Goal: Task Accomplishment & Management: Manage account settings

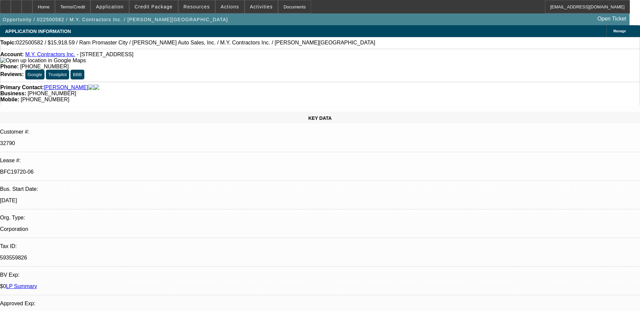
select select "0"
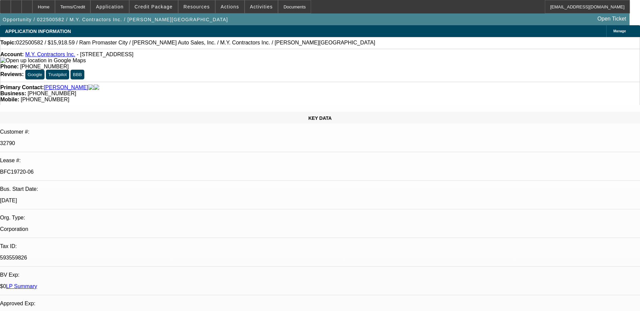
select select "0"
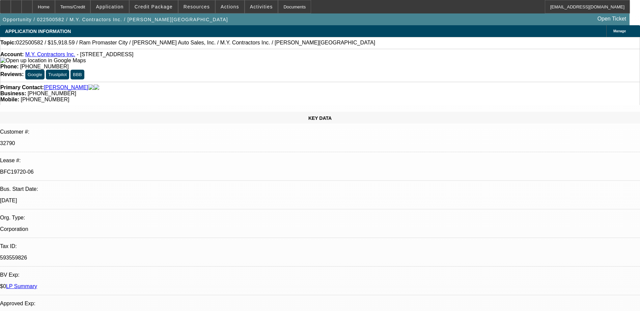
select select "0"
select select "1"
select select "3"
select select "6"
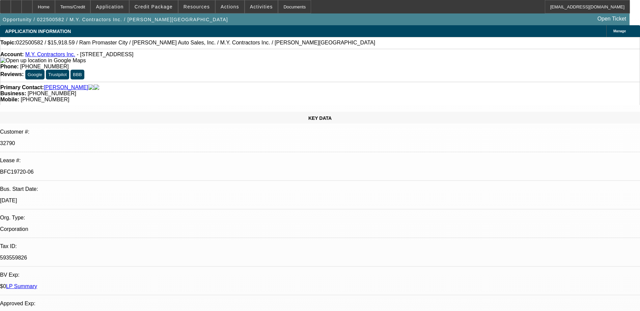
select select "1"
select select "6"
select select "1"
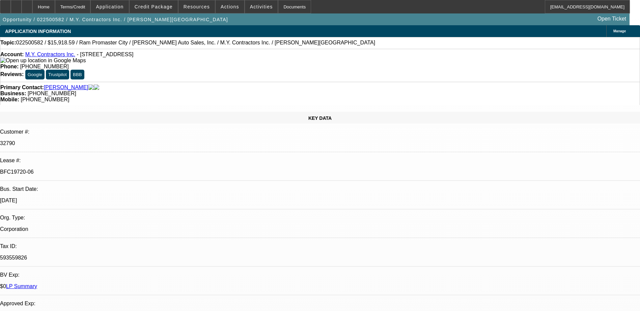
select select "6"
select select "1"
select select "6"
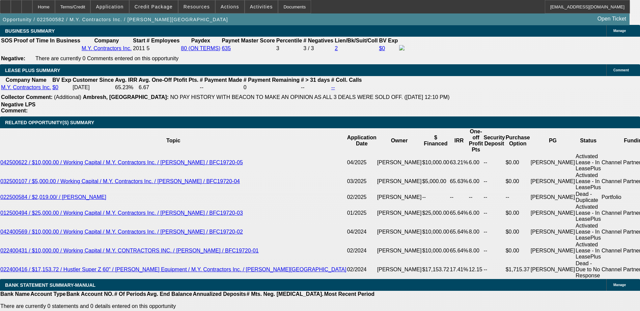
scroll to position [1180, 0]
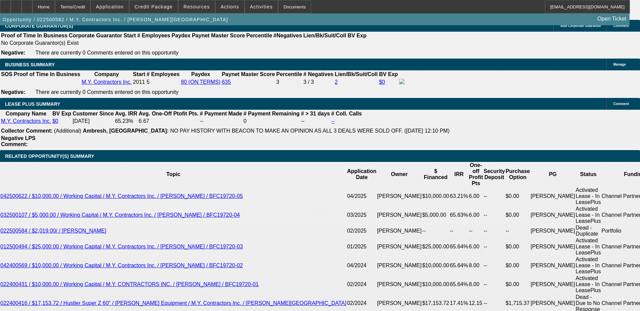
select select "0"
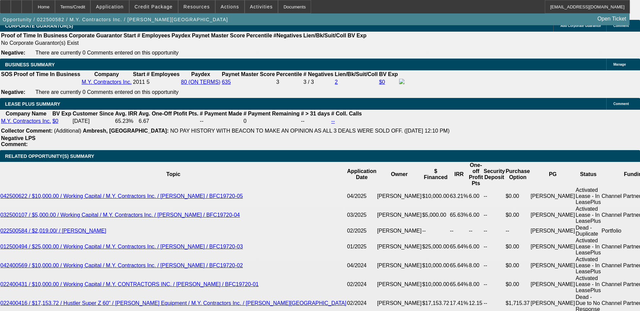
select select "6"
select select "0"
select select "6"
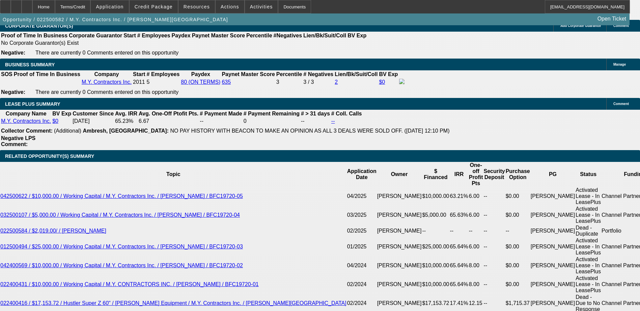
select select "0"
select select "3"
select select "0"
select select "6"
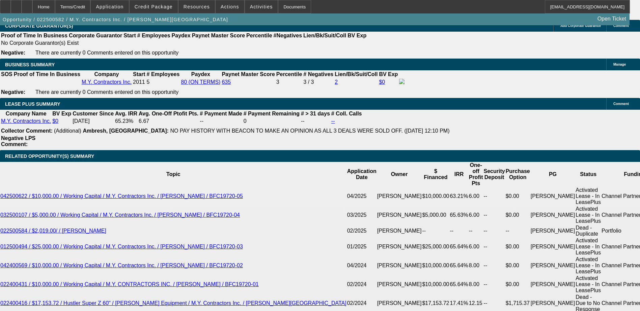
select select "0"
select select "3"
select select "0.1"
select select "4"
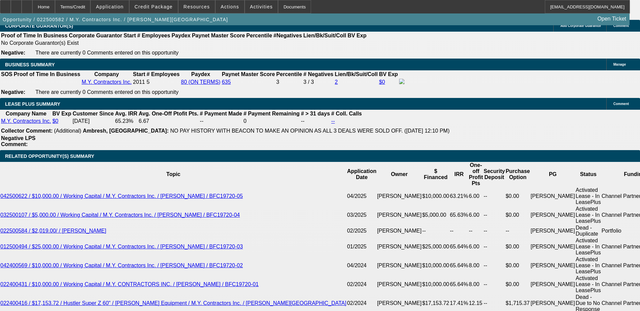
select select "0"
select select "3"
select select "0"
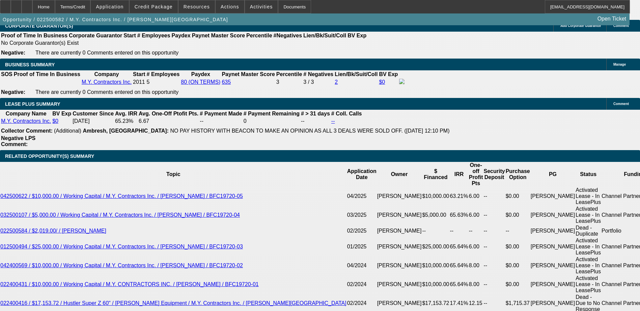
select select "6"
select select "0"
select select "6"
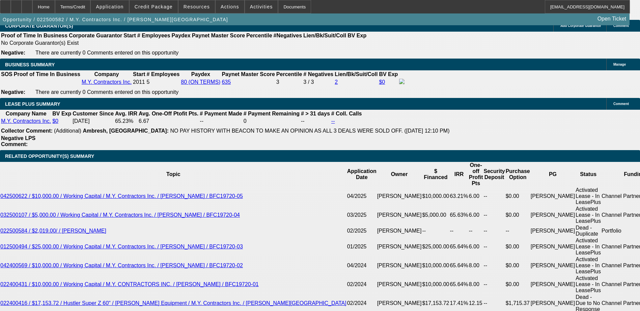
select select "0"
select select "6"
select select "0"
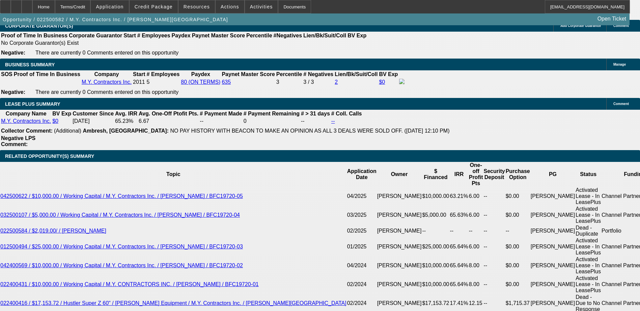
select select "0"
select select "6"
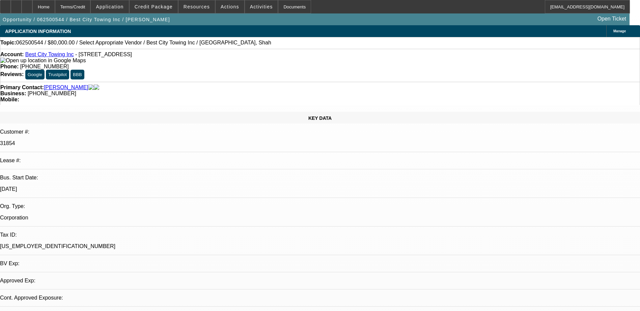
select select "0"
select select "2"
select select "0.1"
select select "2"
select select "4"
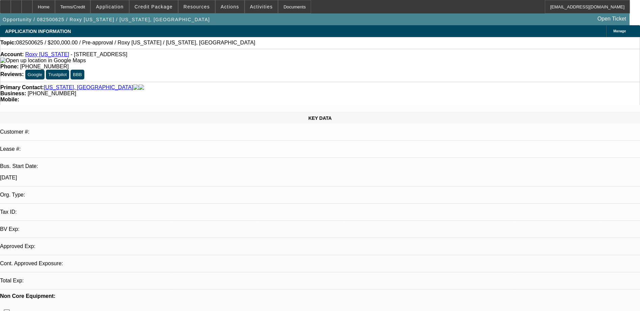
select select "0"
select select "2"
select select "0.1"
select select "1"
select select "2"
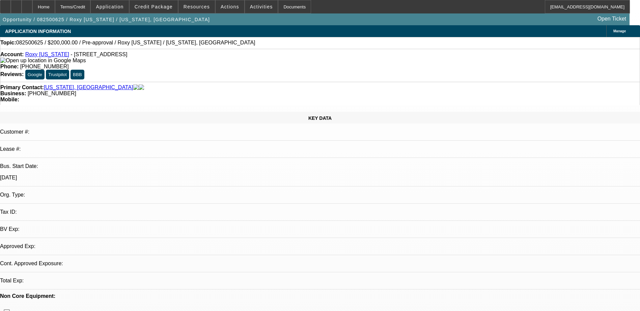
select select "4"
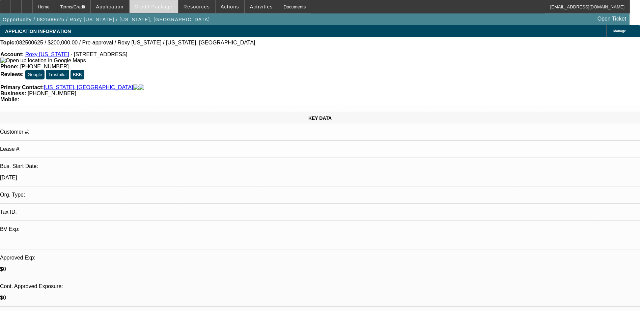
click at [177, 11] on span at bounding box center [153, 7] width 48 height 16
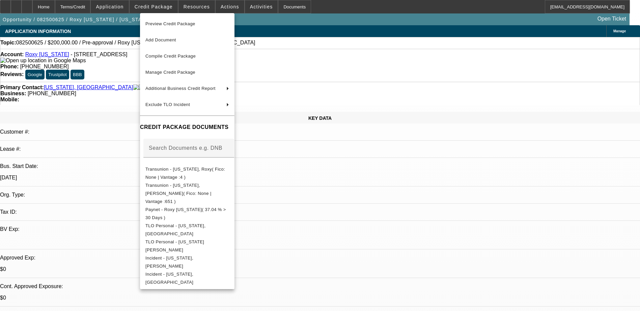
click at [581, 240] on div at bounding box center [320, 155] width 640 height 311
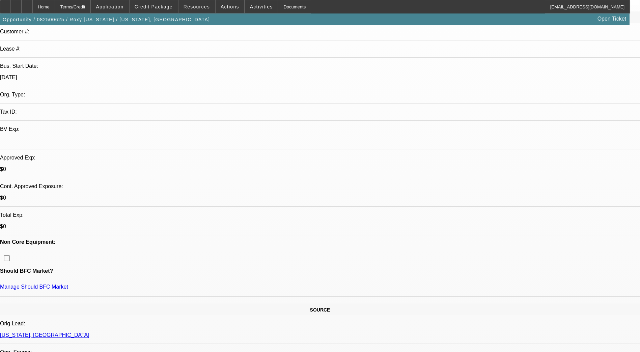
scroll to position [101, 0]
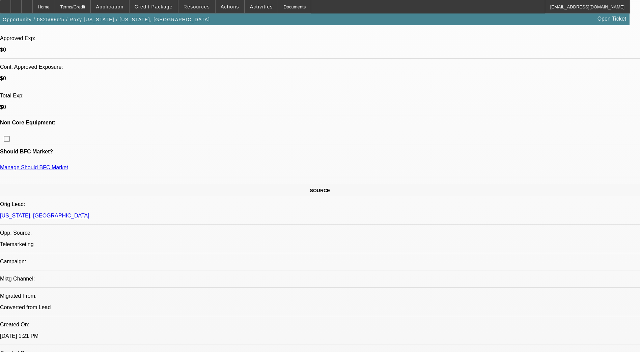
scroll to position [270, 0]
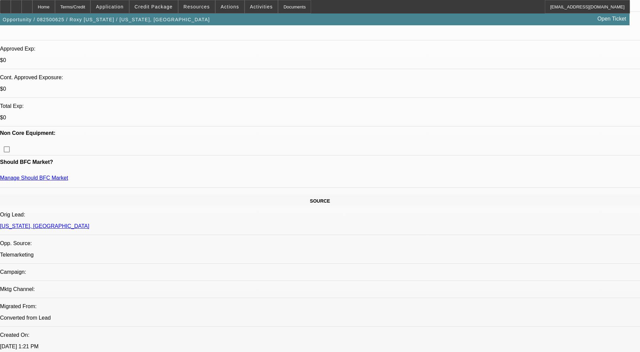
scroll to position [169, 0]
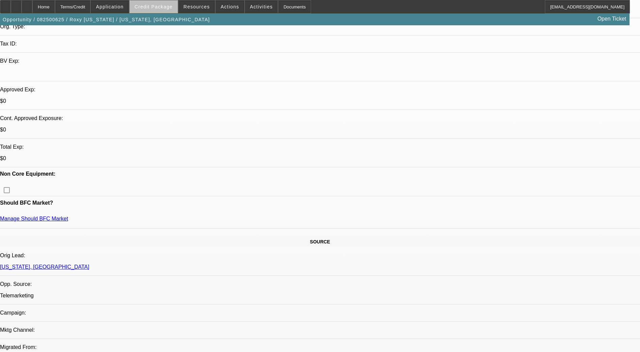
click at [165, 7] on span "Credit Package" at bounding box center [154, 6] width 38 height 5
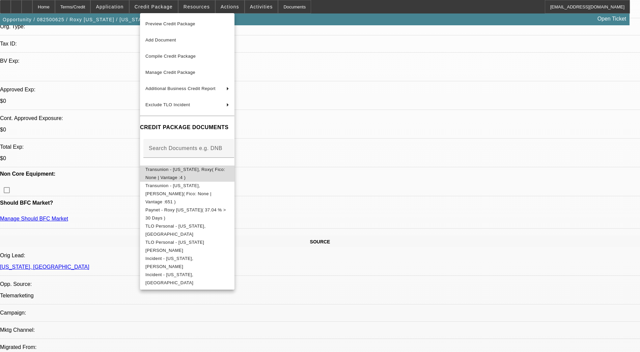
click at [184, 175] on span "Transunion - Palau, Roxy( Fico: None | Vantage :4 )" at bounding box center [187, 174] width 84 height 16
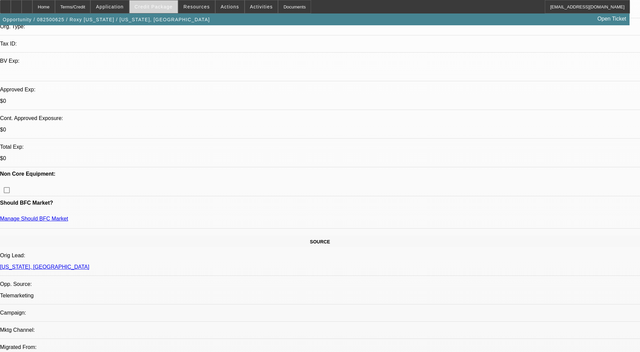
click at [144, 8] on span at bounding box center [153, 7] width 48 height 16
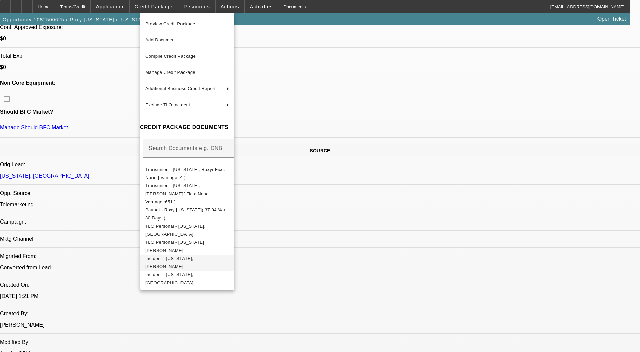
scroll to position [270, 0]
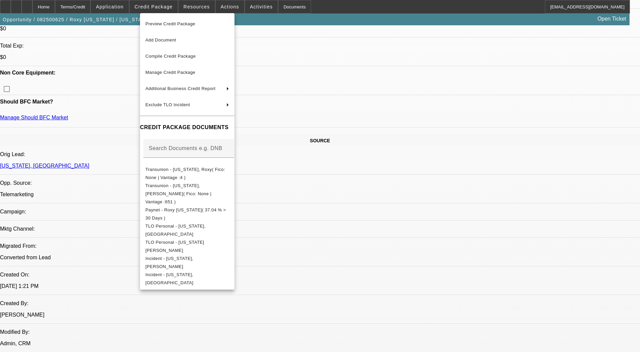
click at [338, 226] on div at bounding box center [320, 176] width 640 height 352
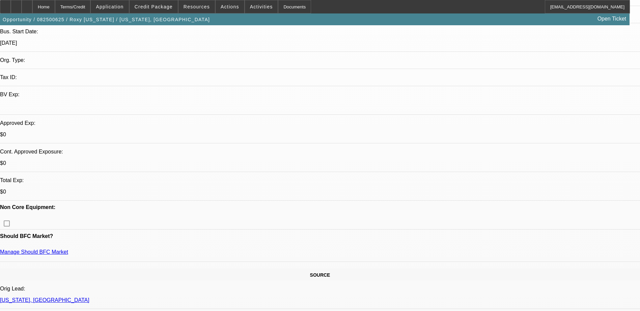
scroll to position [0, 0]
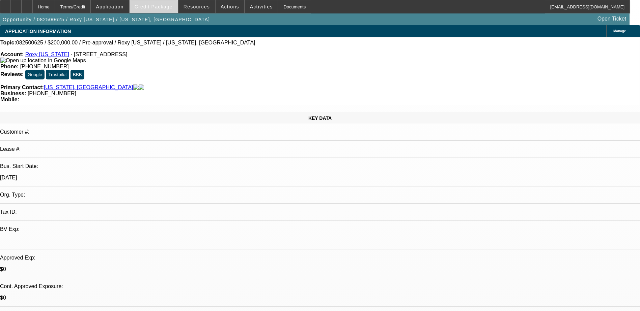
click at [146, 7] on span "Credit Package" at bounding box center [154, 6] width 38 height 5
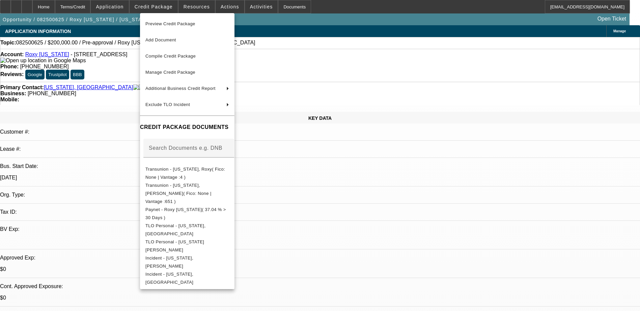
click at [351, 187] on div at bounding box center [320, 155] width 640 height 311
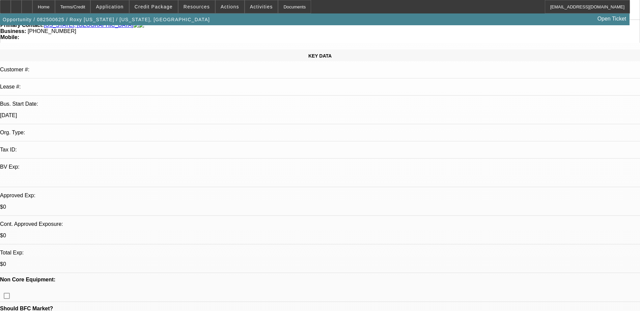
scroll to position [236, 0]
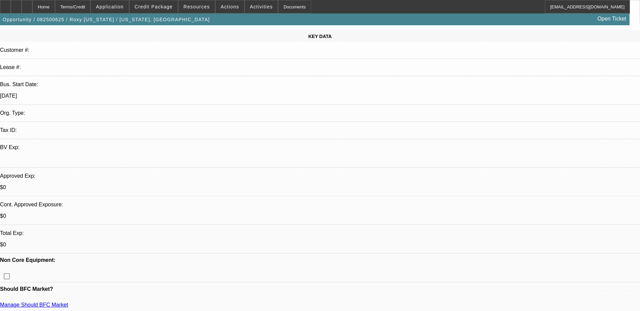
scroll to position [0, 0]
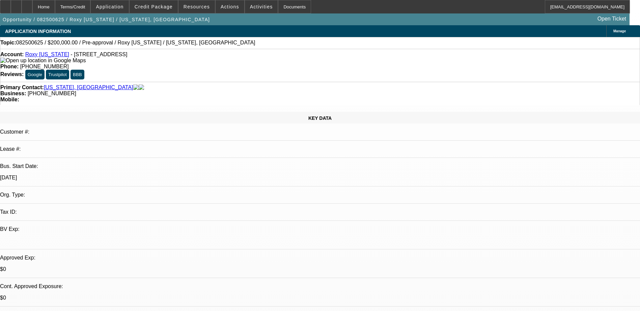
click at [41, 57] on link "Roxy [US_STATE]" at bounding box center [47, 55] width 44 height 6
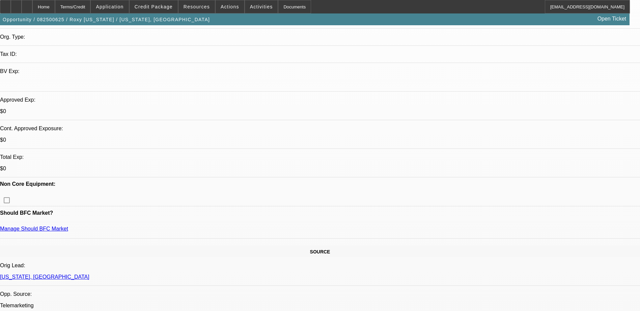
scroll to position [169, 0]
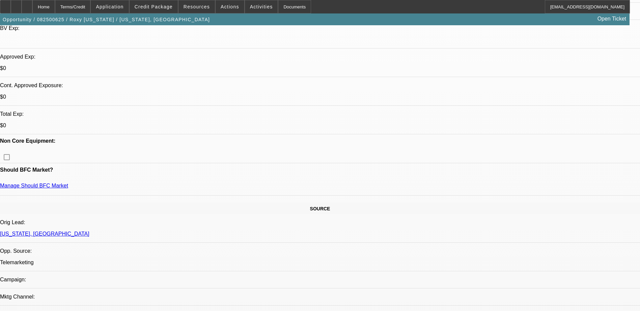
scroll to position [135, 0]
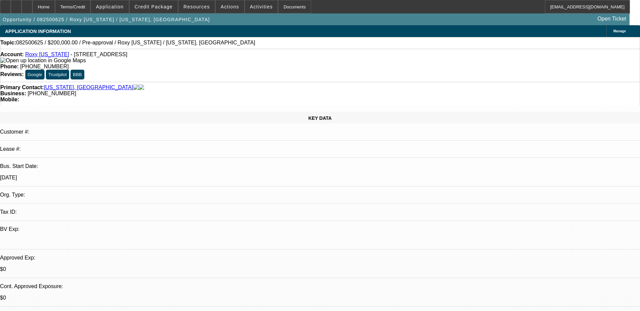
click at [162, 8] on span "Credit Package" at bounding box center [154, 6] width 38 height 5
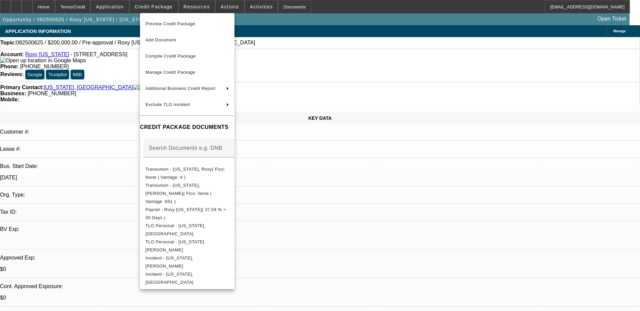
click at [360, 185] on div at bounding box center [320, 155] width 640 height 311
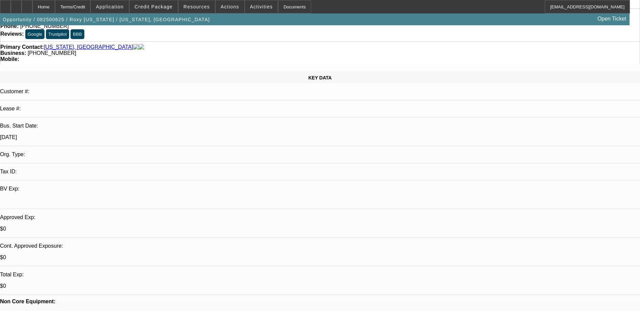
scroll to position [101, 0]
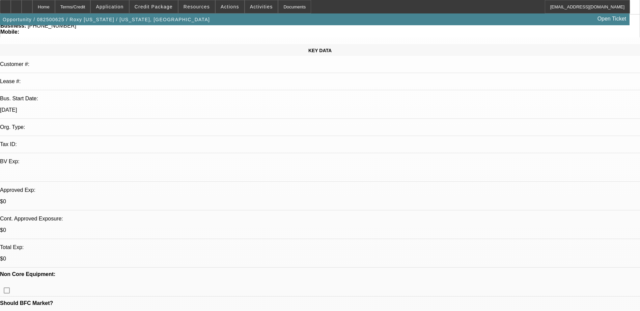
scroll to position [135, 0]
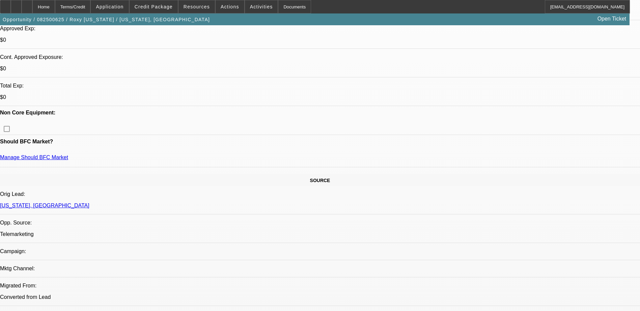
scroll to position [236, 0]
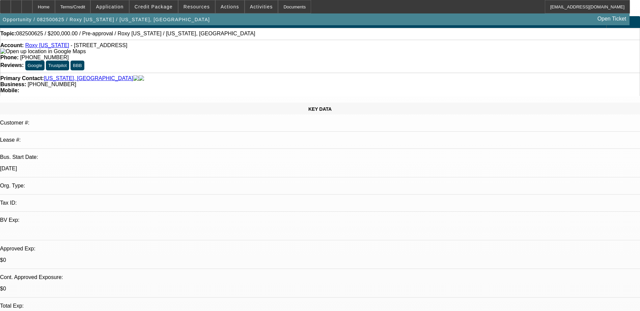
scroll to position [0, 0]
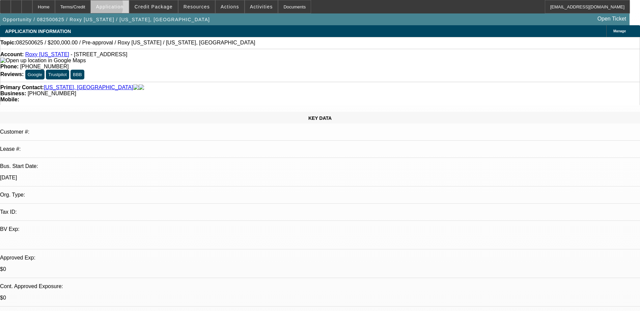
click at [119, 7] on span "Application" at bounding box center [110, 6] width 28 height 5
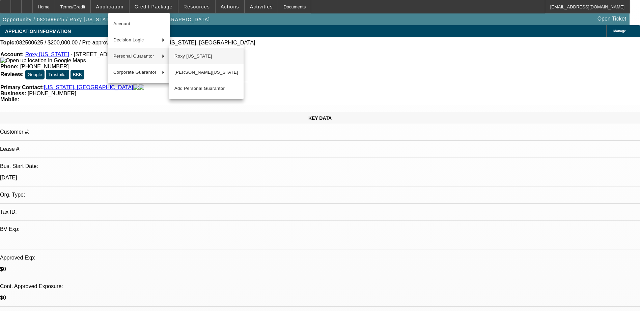
click at [185, 54] on span "Roxy [US_STATE]" at bounding box center [206, 56] width 64 height 8
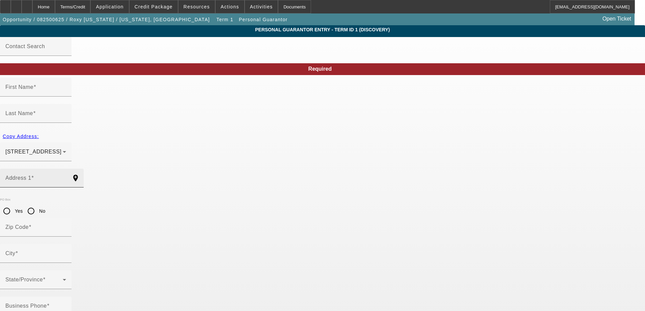
type input "Roxy"
type input "Palau"
type input "PO Box 1582"
radio input "true"
type input "96766"
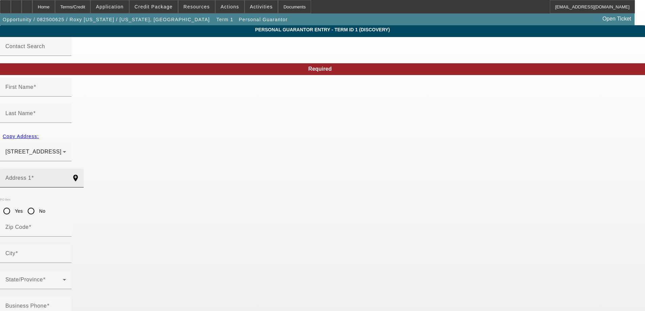
type input "Lihue"
type input "[PHONE_NUMBER]"
type input "51"
type input "575-92-3782"
type input "roxypalau@gmail.com"
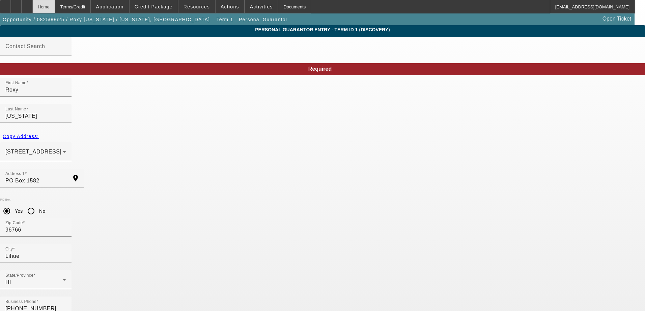
click at [55, 9] on div "Home" at bounding box center [43, 6] width 23 height 13
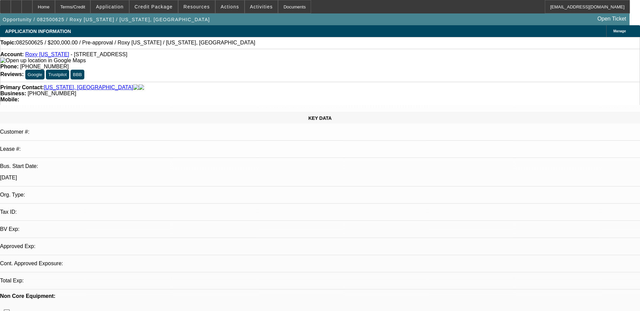
select select "0"
select select "2"
select select "0.1"
select select "4"
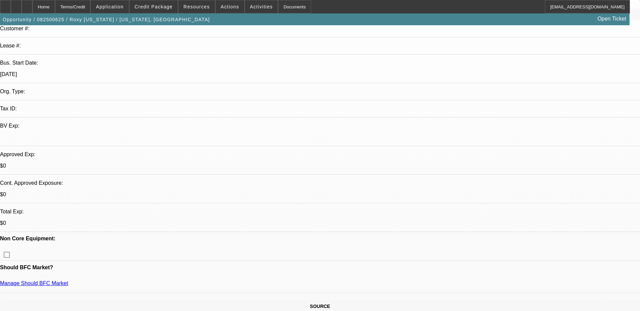
scroll to position [169, 0]
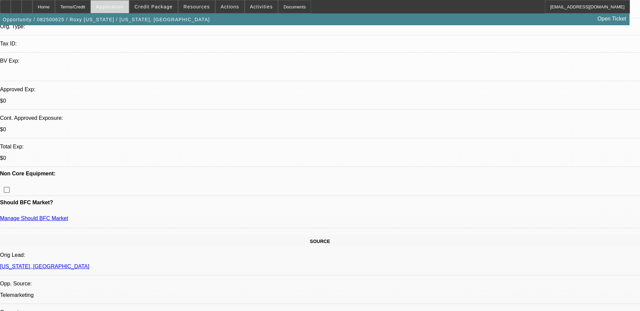
click at [123, 5] on span "Application" at bounding box center [110, 6] width 28 height 5
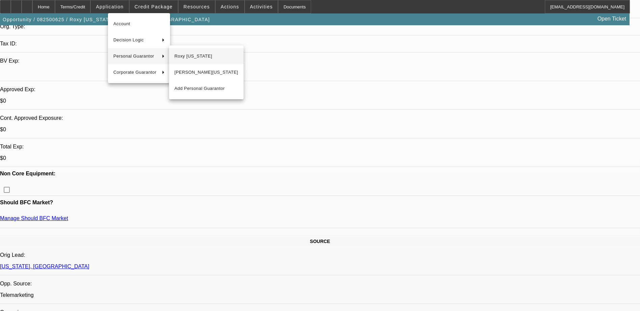
click at [194, 58] on span "Roxy [US_STATE]" at bounding box center [206, 56] width 64 height 8
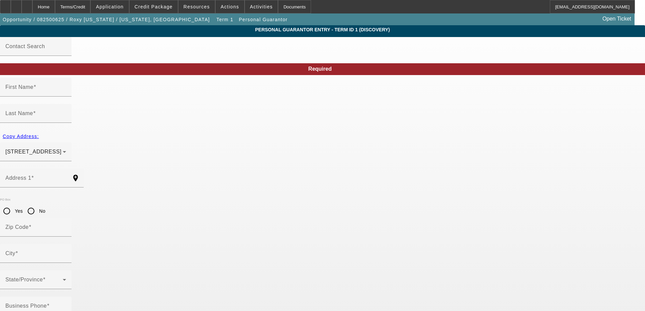
type input "Roxy"
type input "Palau"
type input "PO Box 1582"
radio input "true"
type input "96766"
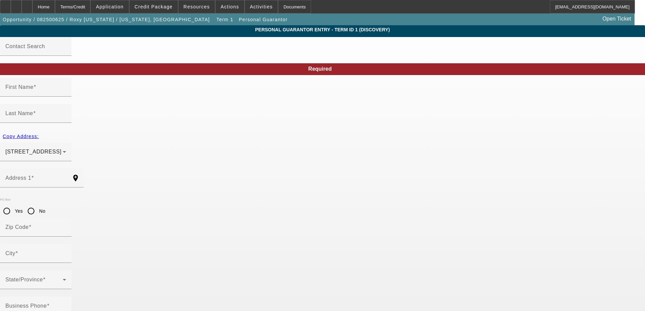
type input "Lihue"
type input "[PHONE_NUMBER]"
type input "51"
type input "575-92-3782"
type input "roxypalau@gmail.com"
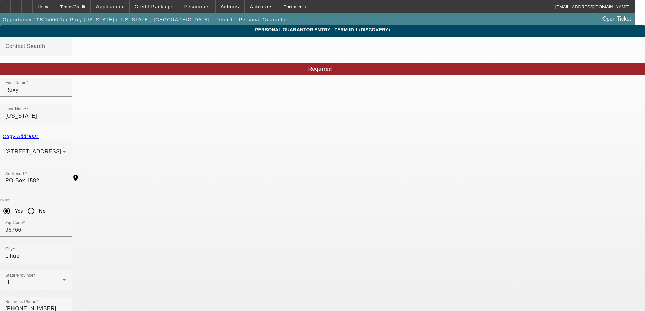
click at [172, 8] on span "Credit Package" at bounding box center [154, 6] width 38 height 5
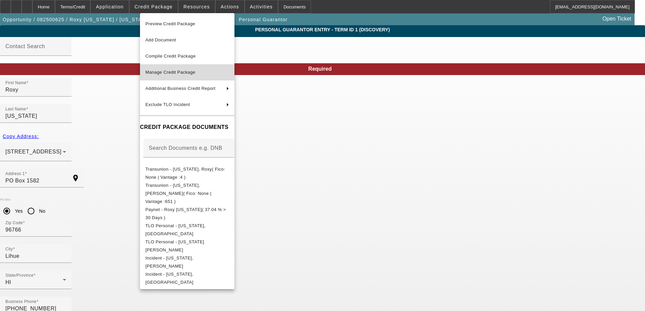
click at [169, 75] on span "Manage Credit Package" at bounding box center [187, 72] width 84 height 8
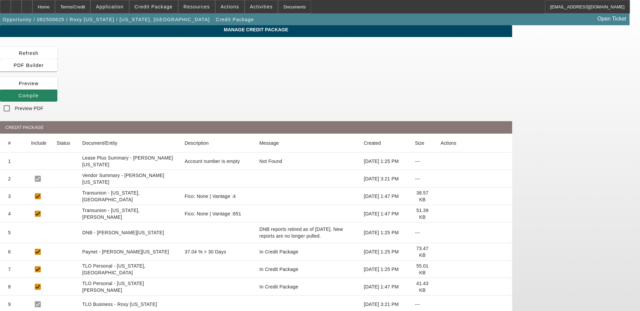
click at [440, 197] on icon at bounding box center [440, 197] width 0 height 0
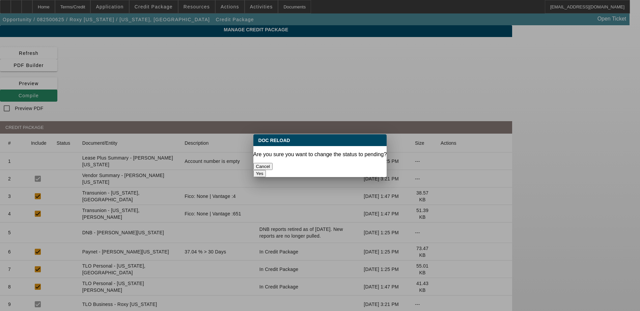
click at [266, 170] on button "Yes" at bounding box center [259, 173] width 13 height 7
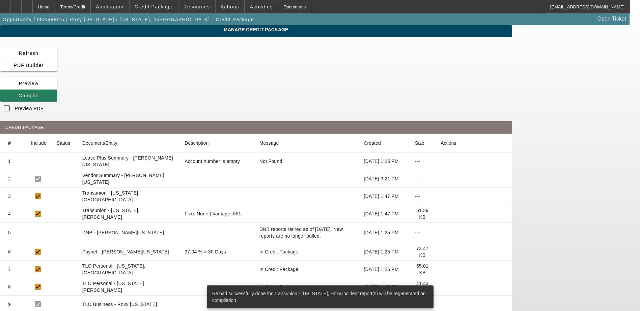
click at [19, 93] on icon at bounding box center [19, 95] width 0 height 5
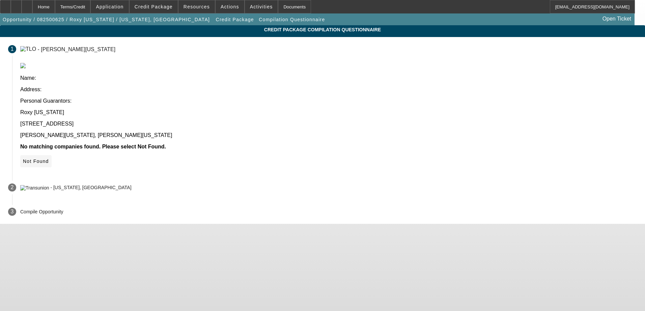
click at [23, 159] on icon at bounding box center [23, 161] width 0 height 5
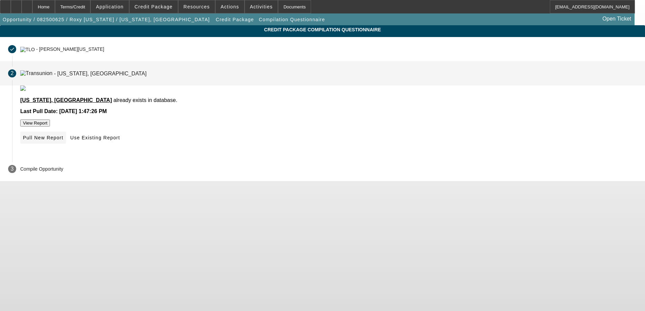
click at [63, 141] on span "Pull New Report" at bounding box center [43, 137] width 40 height 5
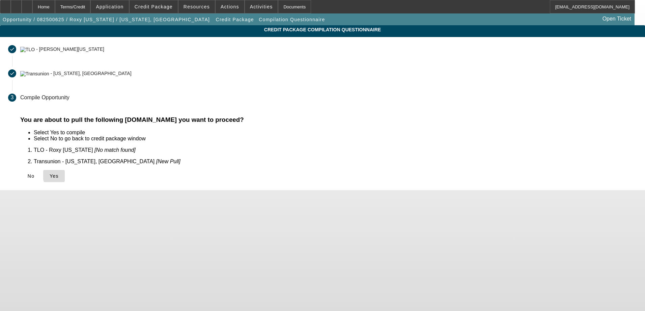
click at [59, 174] on span "Yes" at bounding box center [54, 176] width 9 height 5
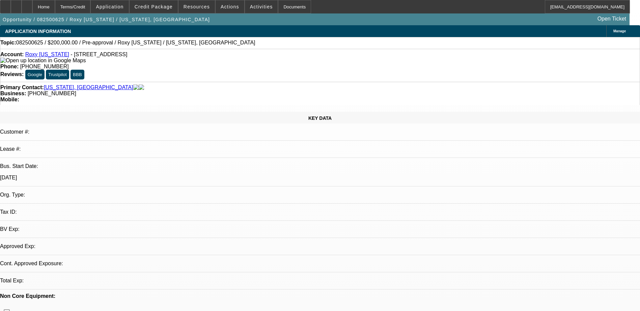
select select "0"
select select "2"
select select "0.1"
select select "4"
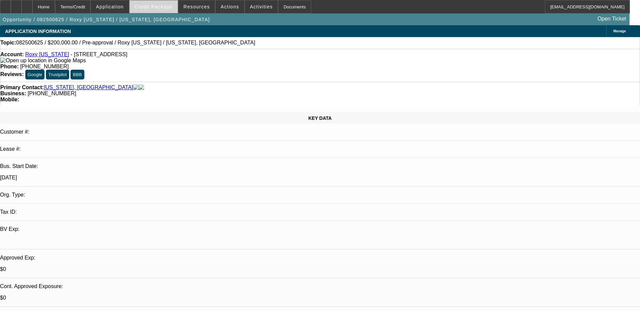
click at [166, 5] on span "Credit Package" at bounding box center [154, 6] width 38 height 5
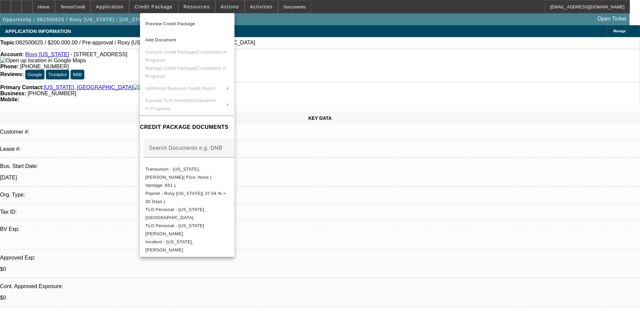
click at [347, 199] on div at bounding box center [320, 155] width 640 height 311
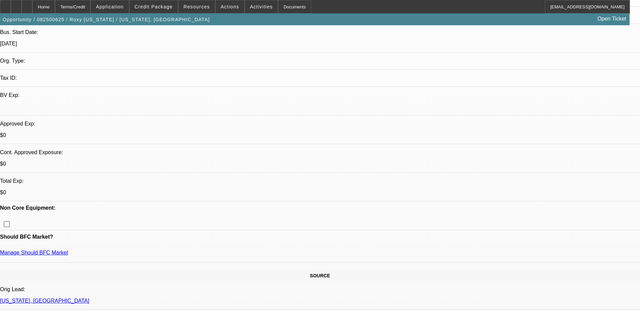
scroll to position [135, 0]
click at [172, 10] on span at bounding box center [153, 7] width 48 height 16
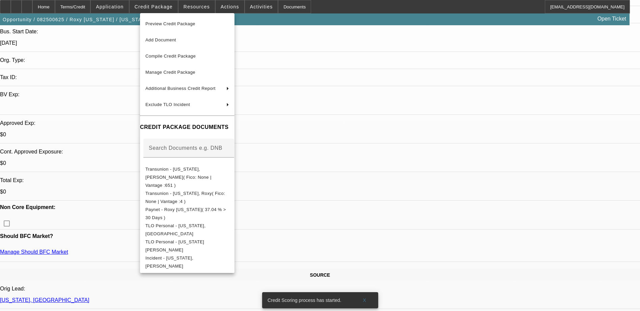
click at [39, 9] on div at bounding box center [320, 155] width 640 height 311
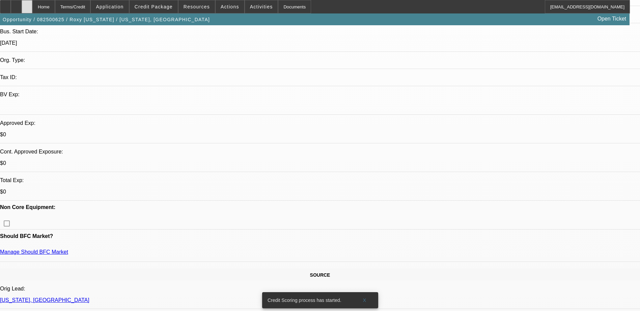
click at [27, 4] on icon at bounding box center [27, 4] width 0 height 0
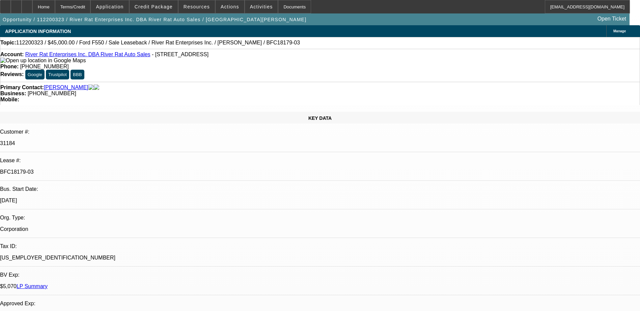
select select "0"
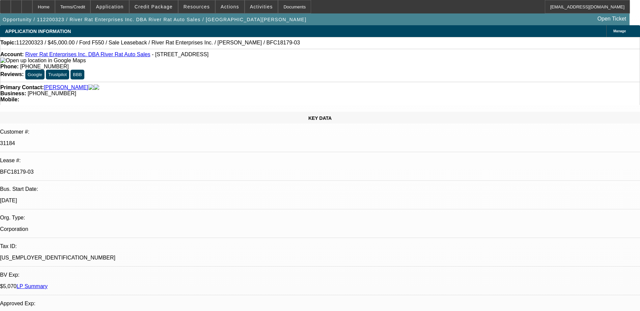
select select "0"
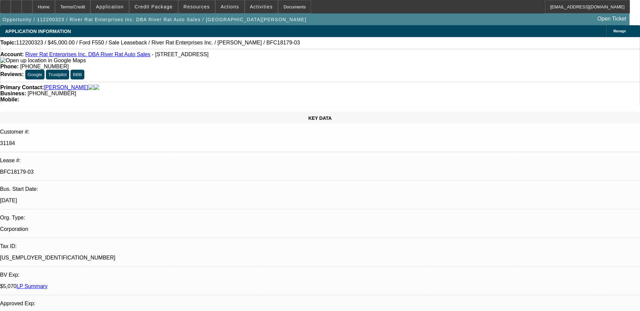
select select "0"
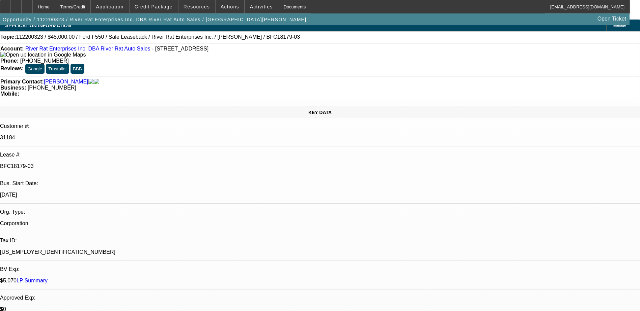
select select "1"
select select "2"
select select "6"
select select "1"
select select "2"
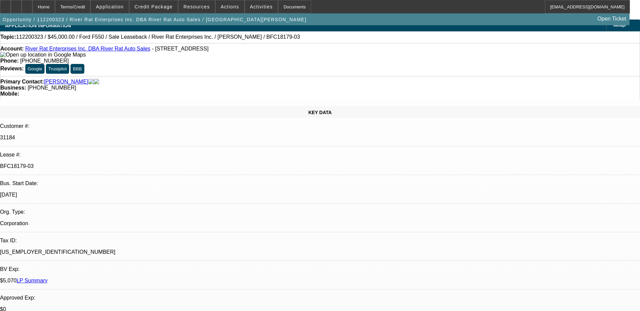
select select "6"
select select "1"
select select "2"
select select "6"
select select "1"
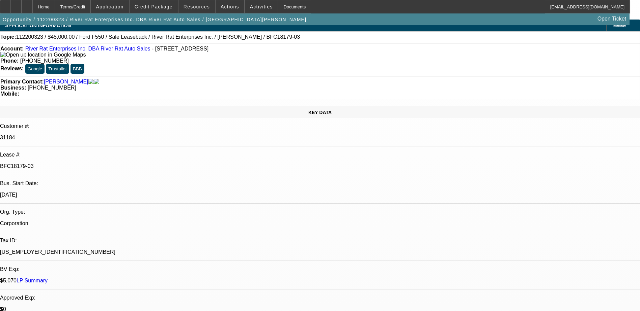
select select "2"
select select "6"
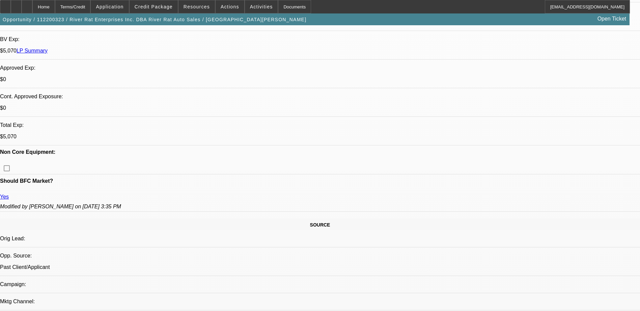
scroll to position [371, 0]
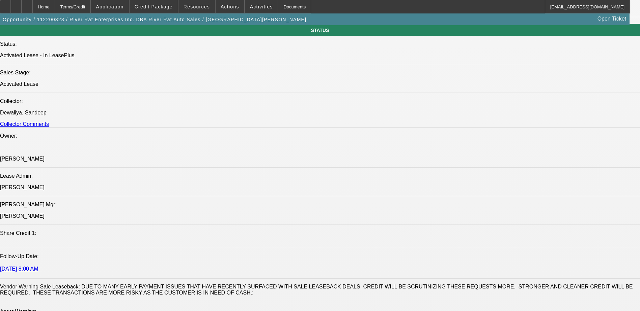
scroll to position [742, 0]
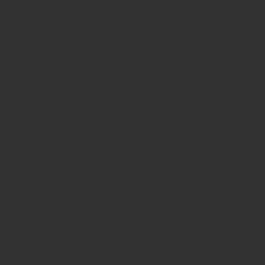
select select "0"
select select "2"
select select "0.1"
select select "4"
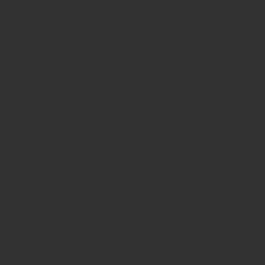
select select "0"
select select "2"
select select "0.1"
select select "4"
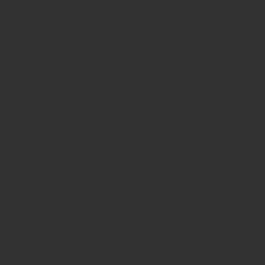
select select "0"
select select "2"
select select "0.1"
select select "4"
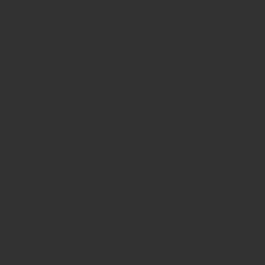
select select "0"
select select "2"
select select "0.1"
select select "4"
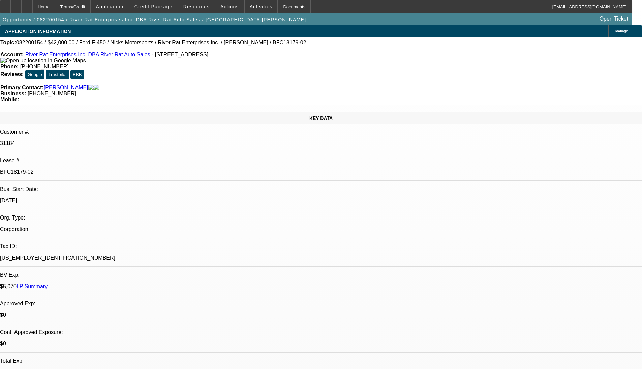
click at [48, 269] on link "LP Summary" at bounding box center [32, 287] width 31 height 6
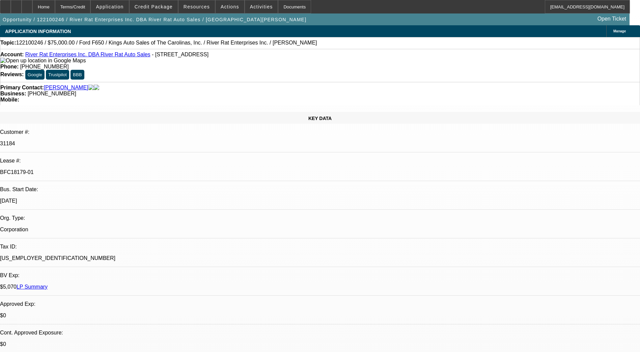
select select "0"
select select "0.1"
select select "0"
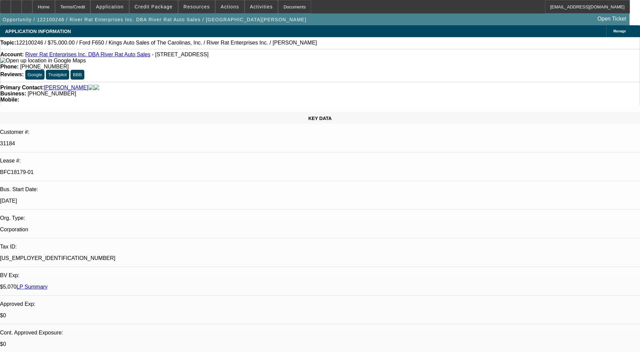
select select "0"
select select "0.1"
select select "0"
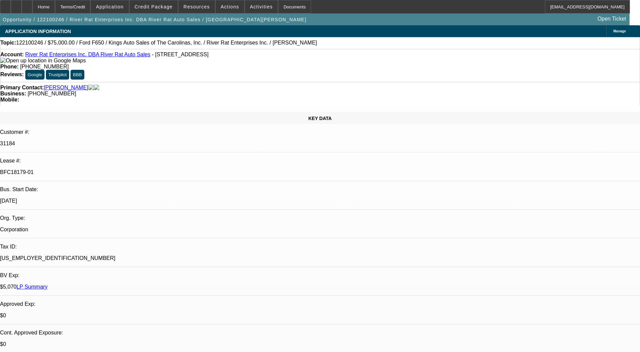
select select "0"
select select "0.1"
select select "1"
select select "4"
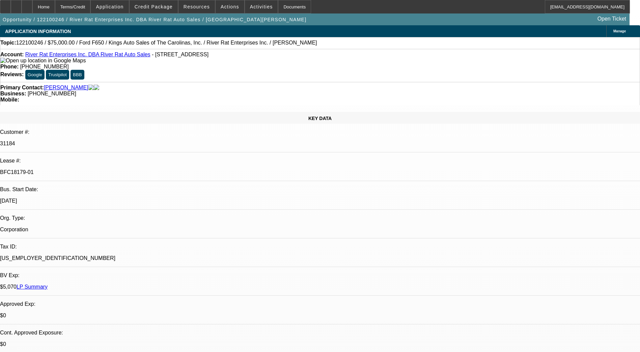
select select "1"
select select "6"
select select "1"
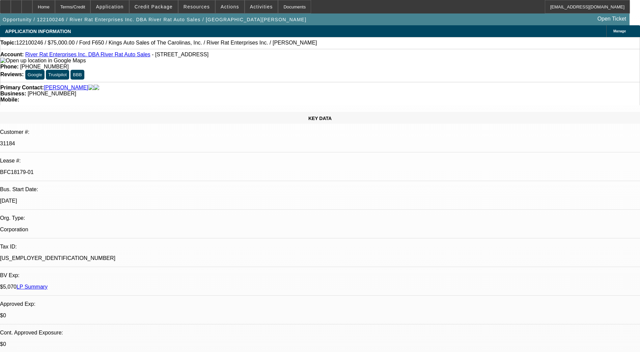
select select "4"
select select "1"
select select "4"
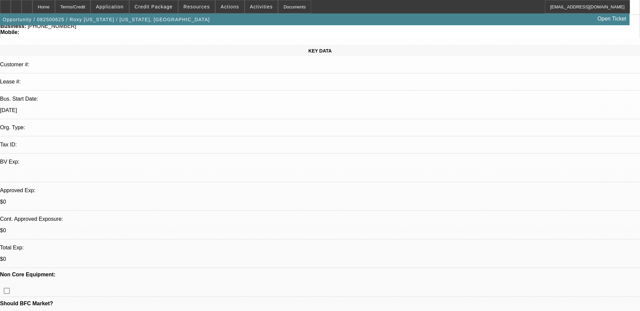
select select "0"
select select "2"
select select "0.1"
select select "4"
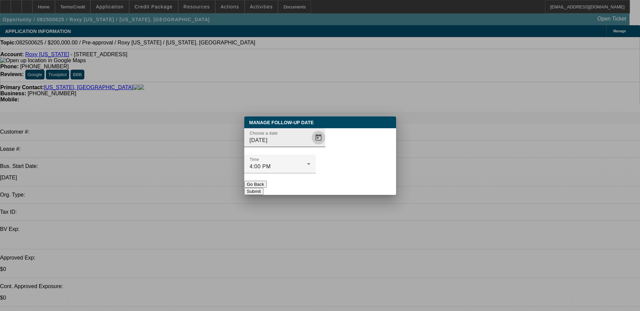
click at [310, 146] on span "Open calendar" at bounding box center [318, 138] width 16 height 16
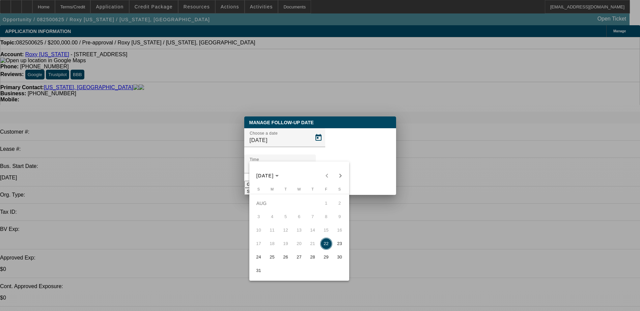
click at [302, 261] on span "27" at bounding box center [299, 257] width 12 height 12
type input "[DATE]"
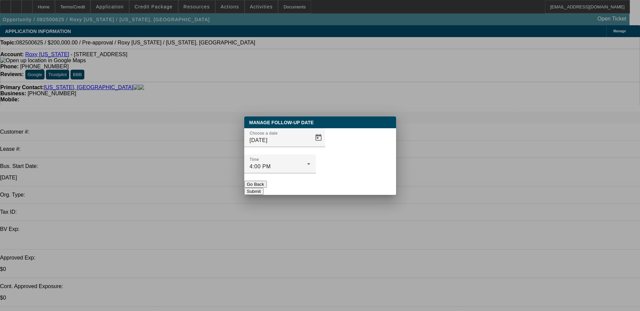
click at [263, 188] on button "Submit" at bounding box center [253, 191] width 19 height 7
